Goal: Transaction & Acquisition: Purchase product/service

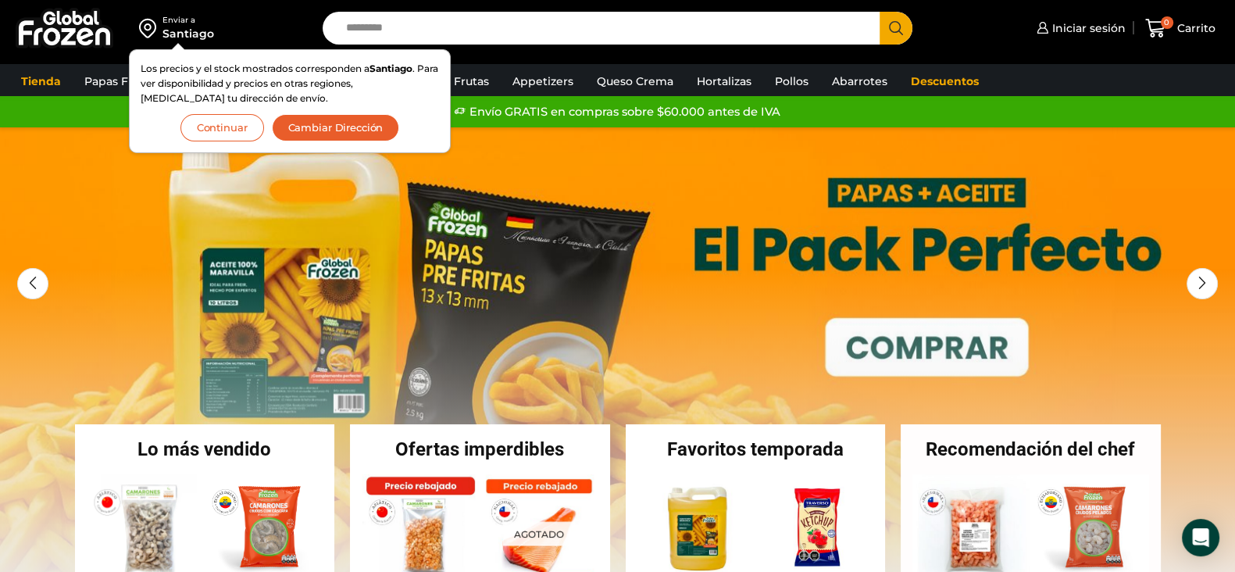
click at [227, 130] on button "Continuar" at bounding box center [222, 127] width 84 height 27
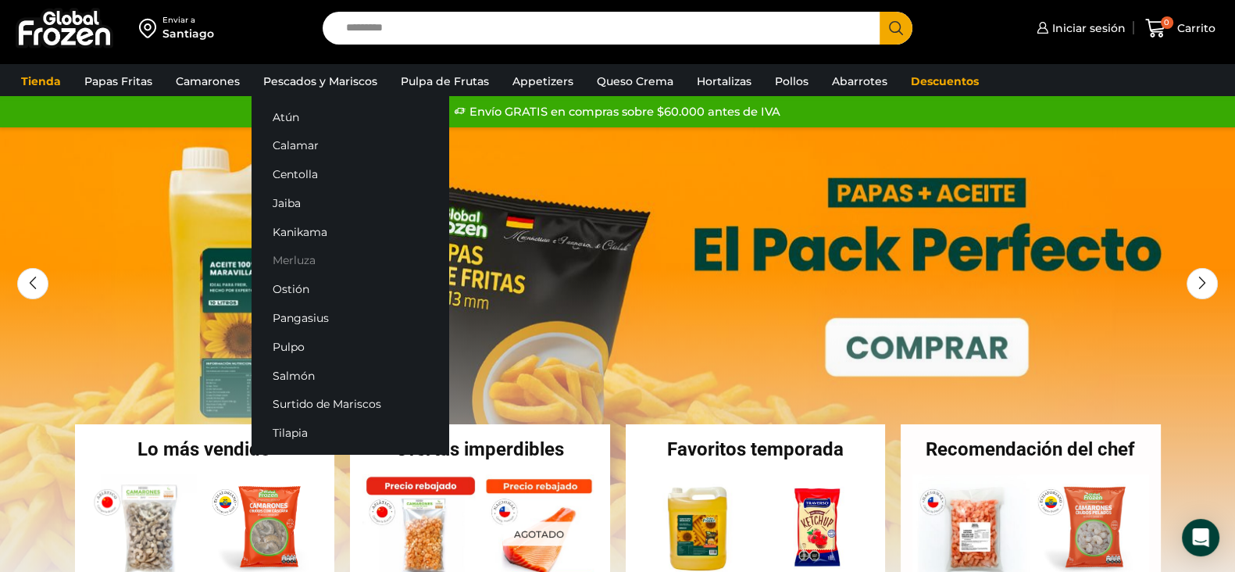
click at [283, 263] on link "Merluza" at bounding box center [350, 260] width 197 height 29
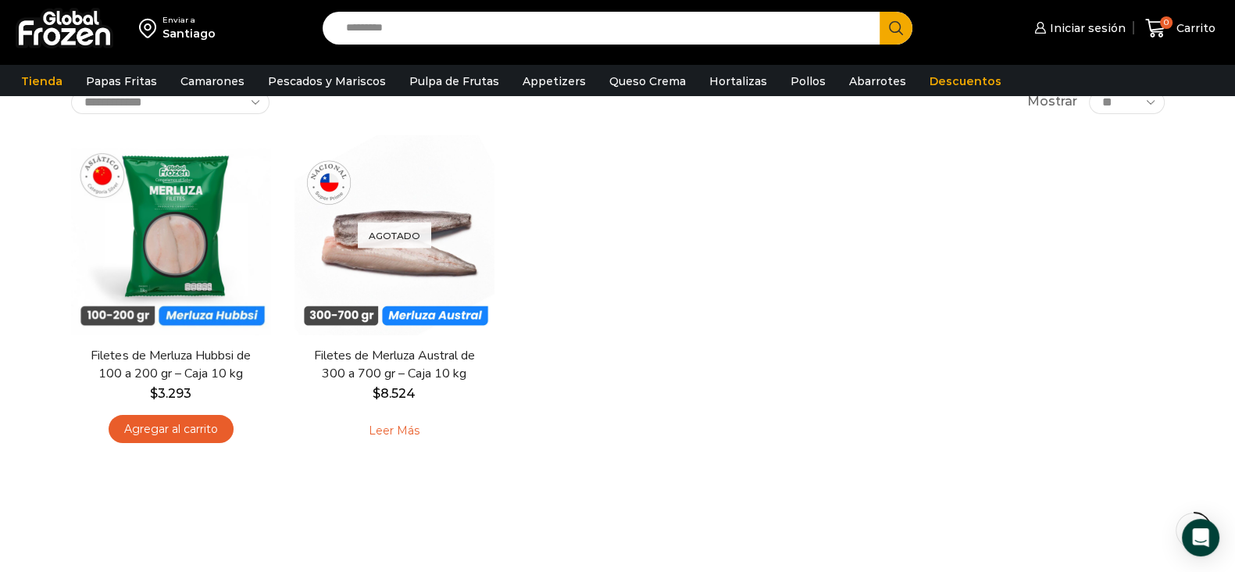
scroll to position [117, 0]
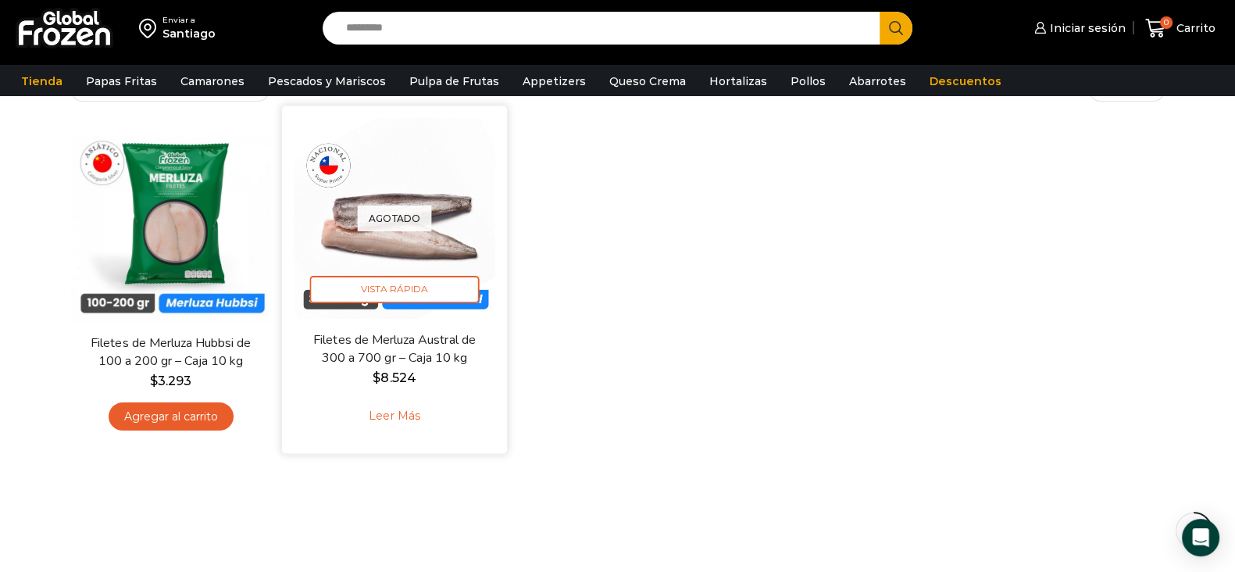
click at [388, 418] on link "Leer más" at bounding box center [394, 416] width 99 height 34
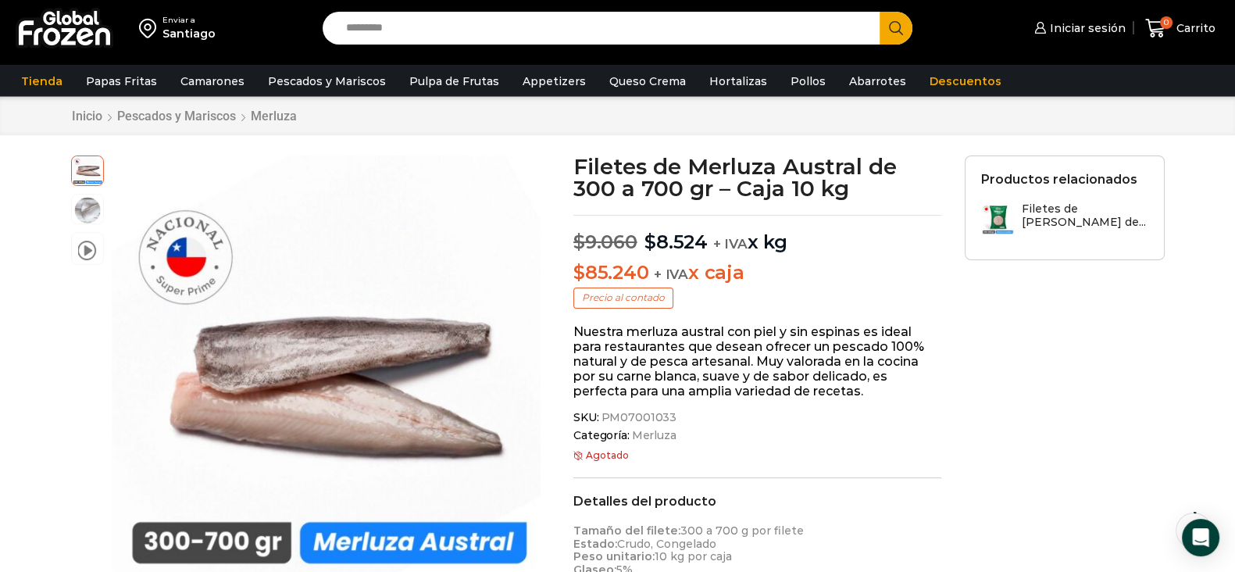
scroll to position [39, 0]
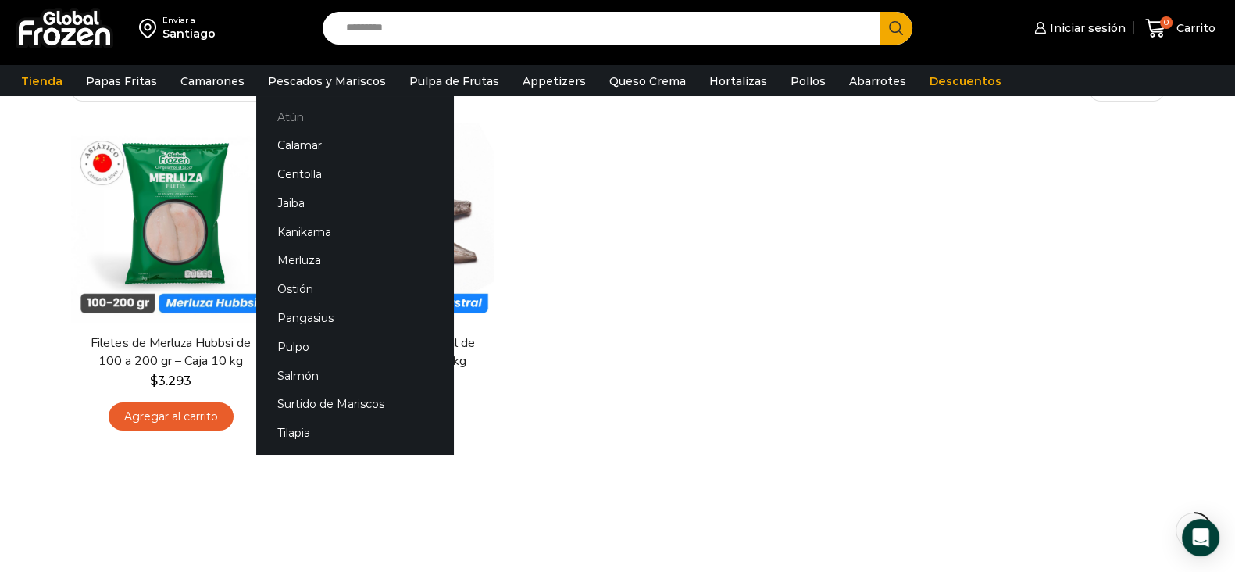
click at [301, 120] on link "Atún" at bounding box center [354, 116] width 197 height 29
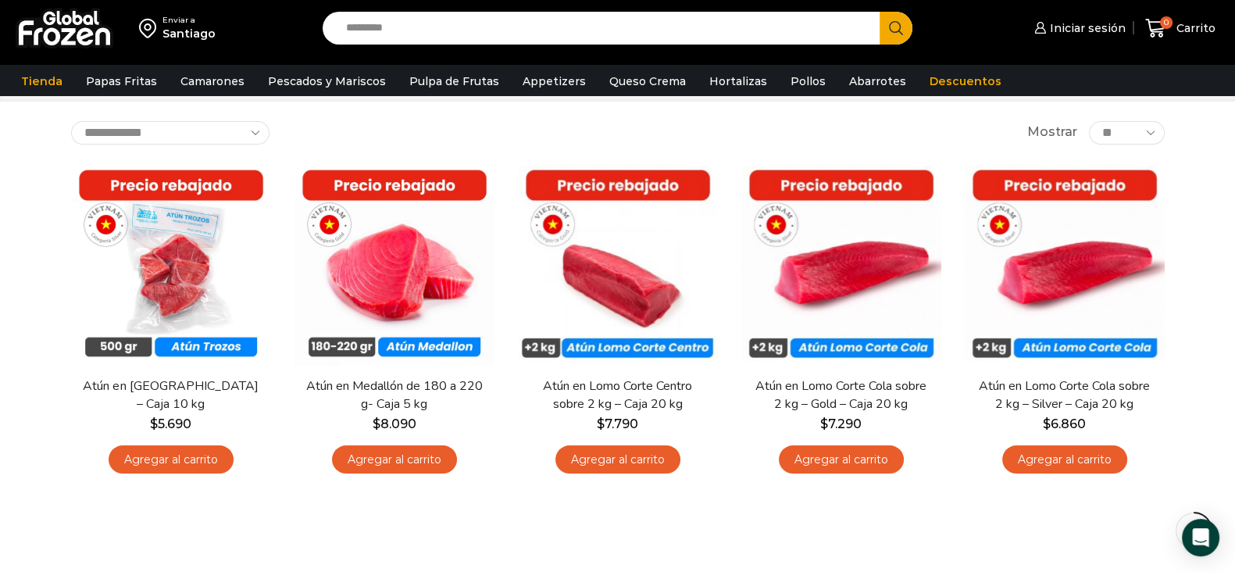
scroll to position [77, 0]
